Goal: Find specific page/section: Find specific page/section

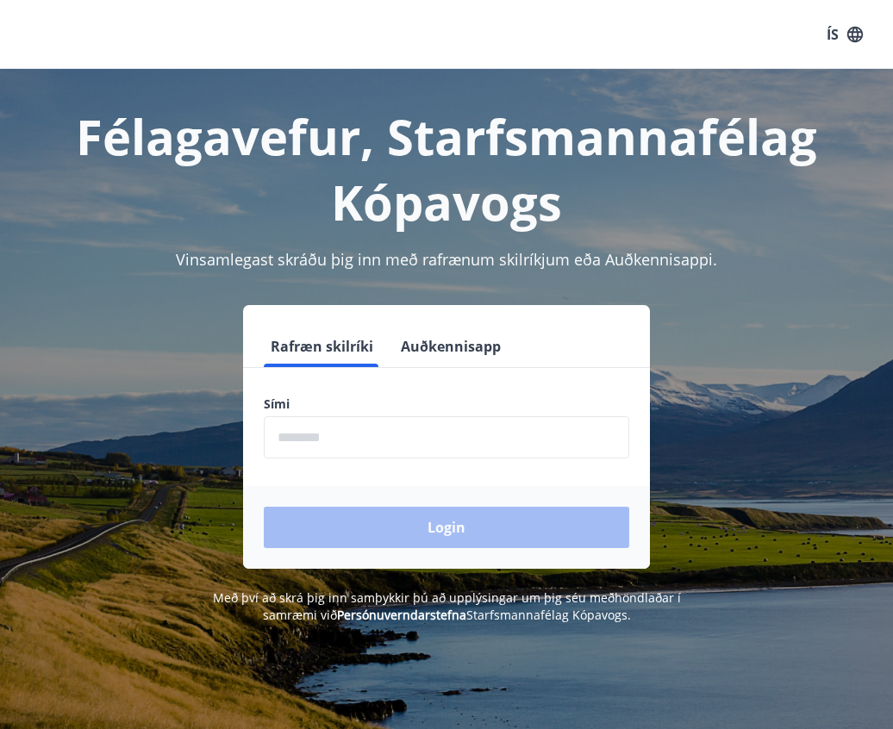
click at [371, 421] on input "phone" at bounding box center [446, 437] width 365 height 42
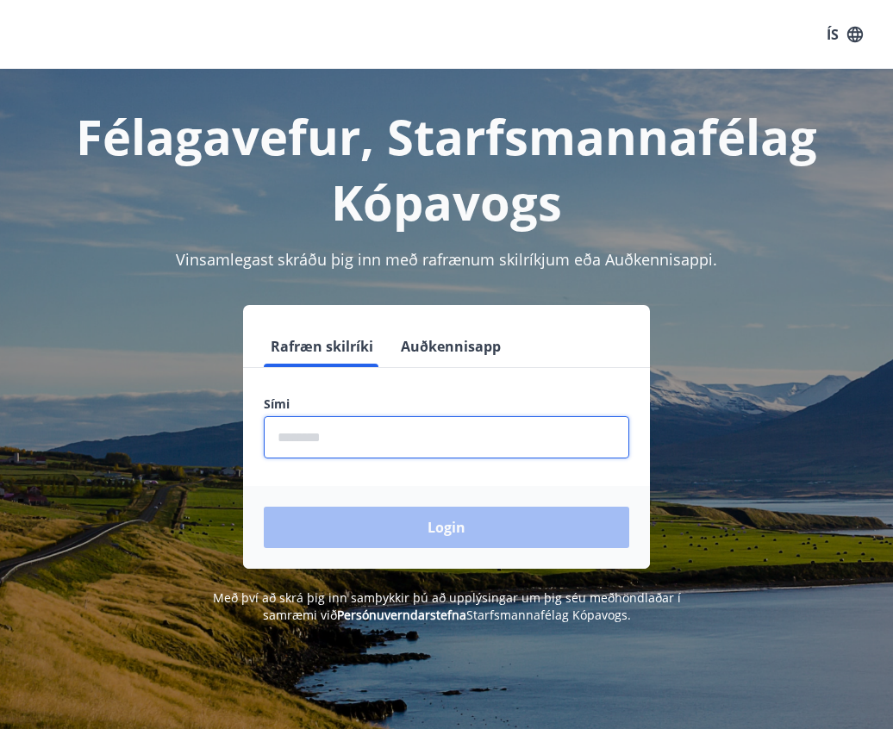
type input "********"
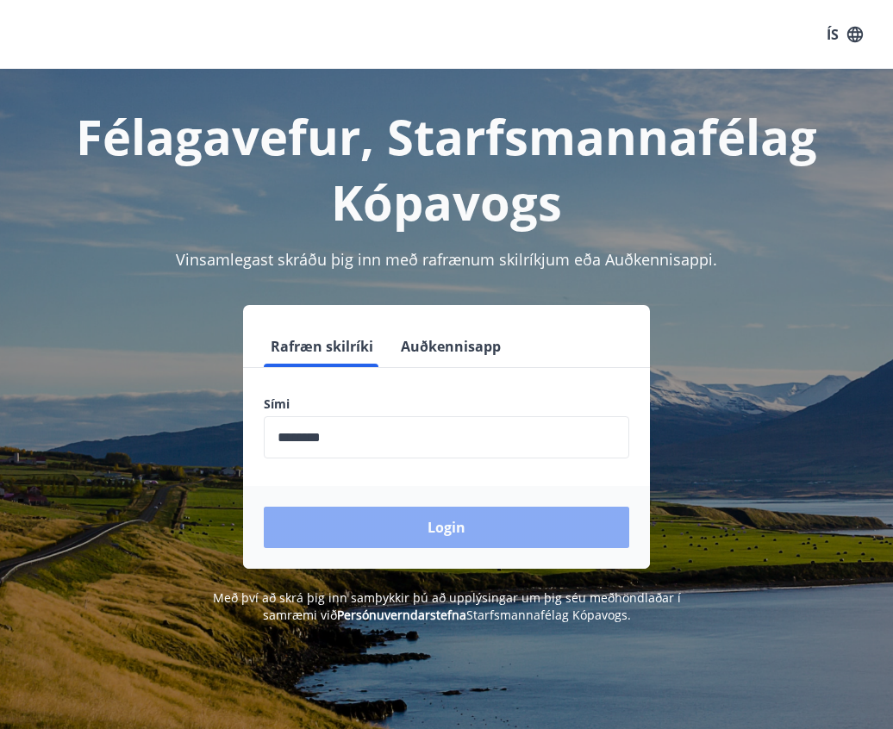
click at [421, 534] on button "Login" at bounding box center [446, 527] width 365 height 41
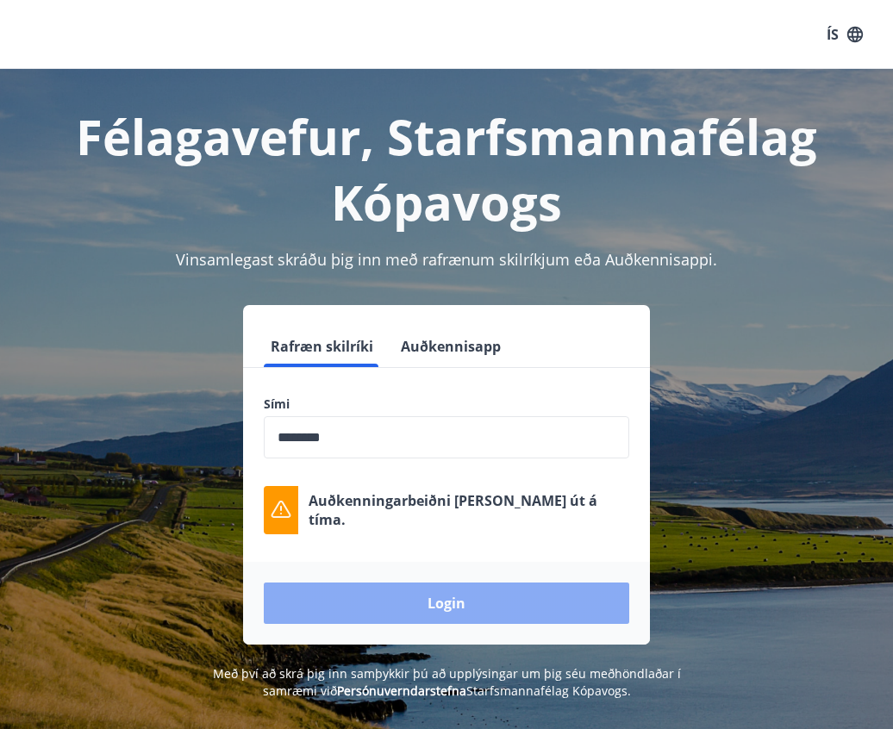
click at [525, 604] on button "Login" at bounding box center [446, 603] width 365 height 41
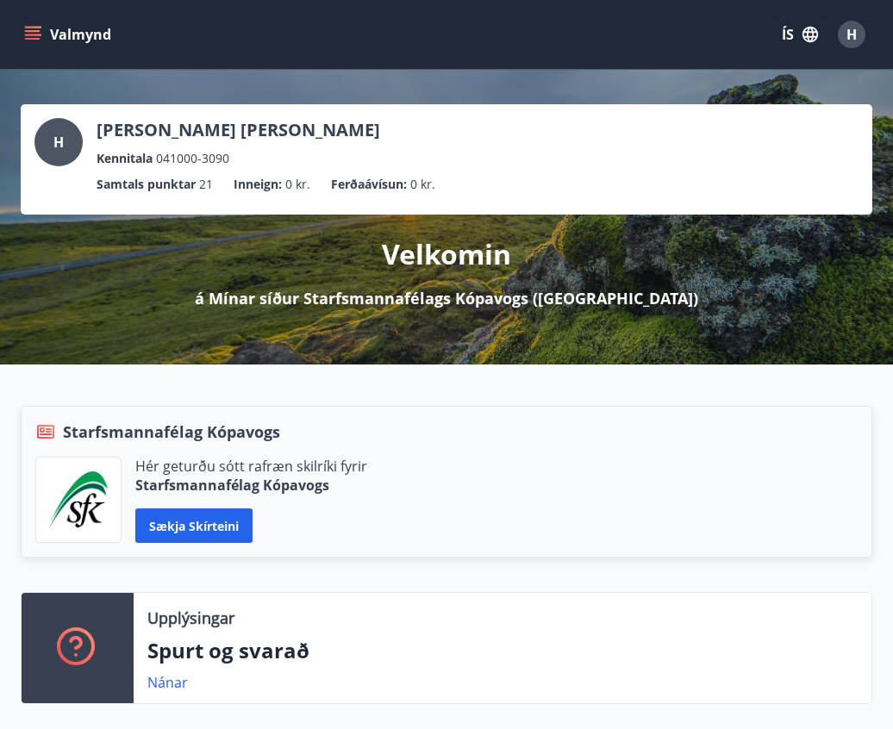
click at [58, 36] on button "Valmynd" at bounding box center [69, 34] width 97 height 31
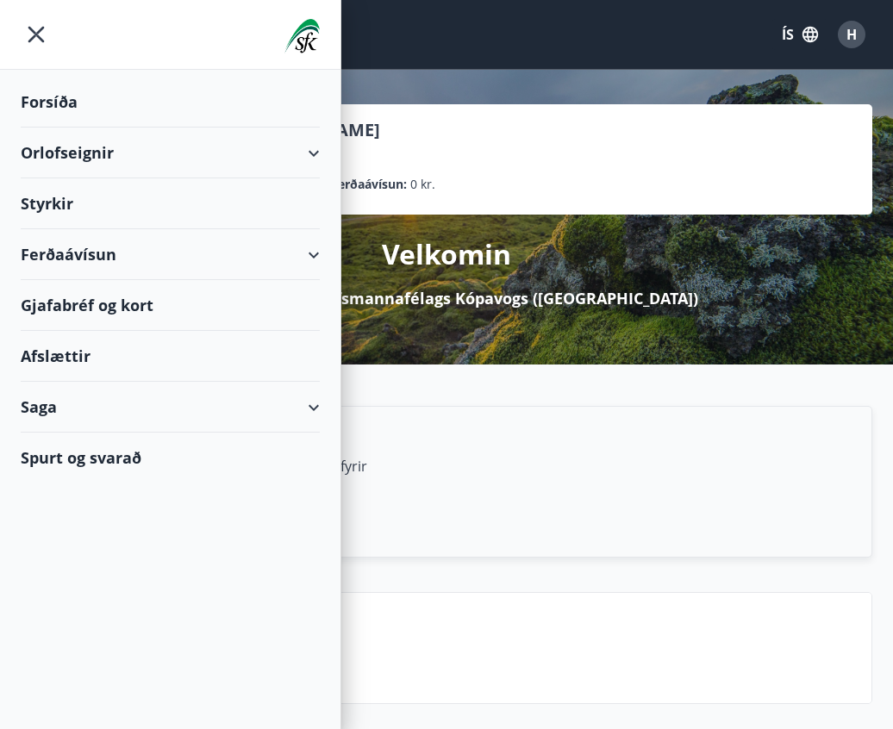
click at [144, 290] on div "Gjafabréf og kort" at bounding box center [170, 305] width 299 height 51
